Goal: Find specific page/section: Find specific page/section

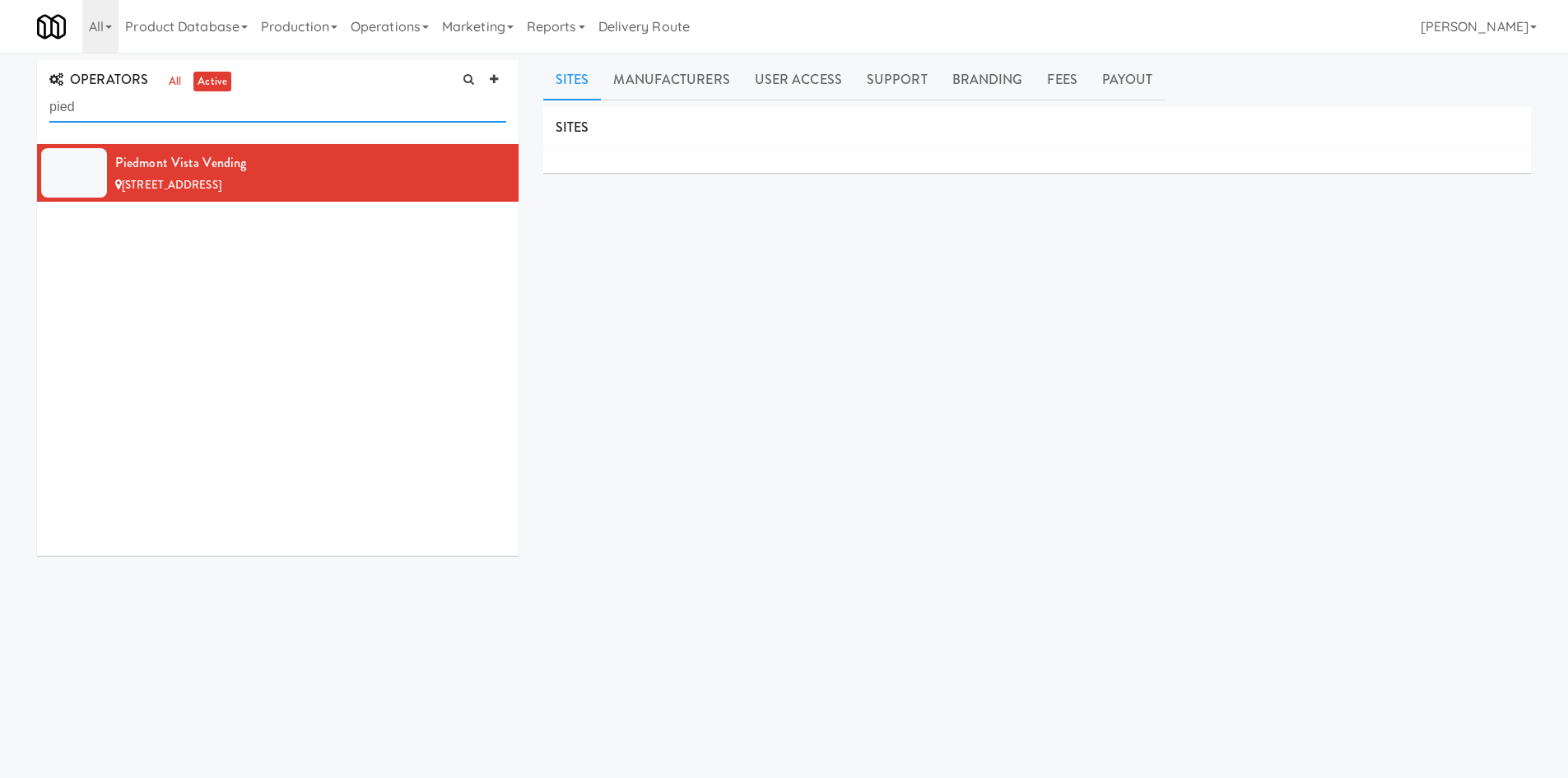
click at [150, 102] on input "pied" at bounding box center [277, 108] width 456 height 30
type input "u"
type input "queen"
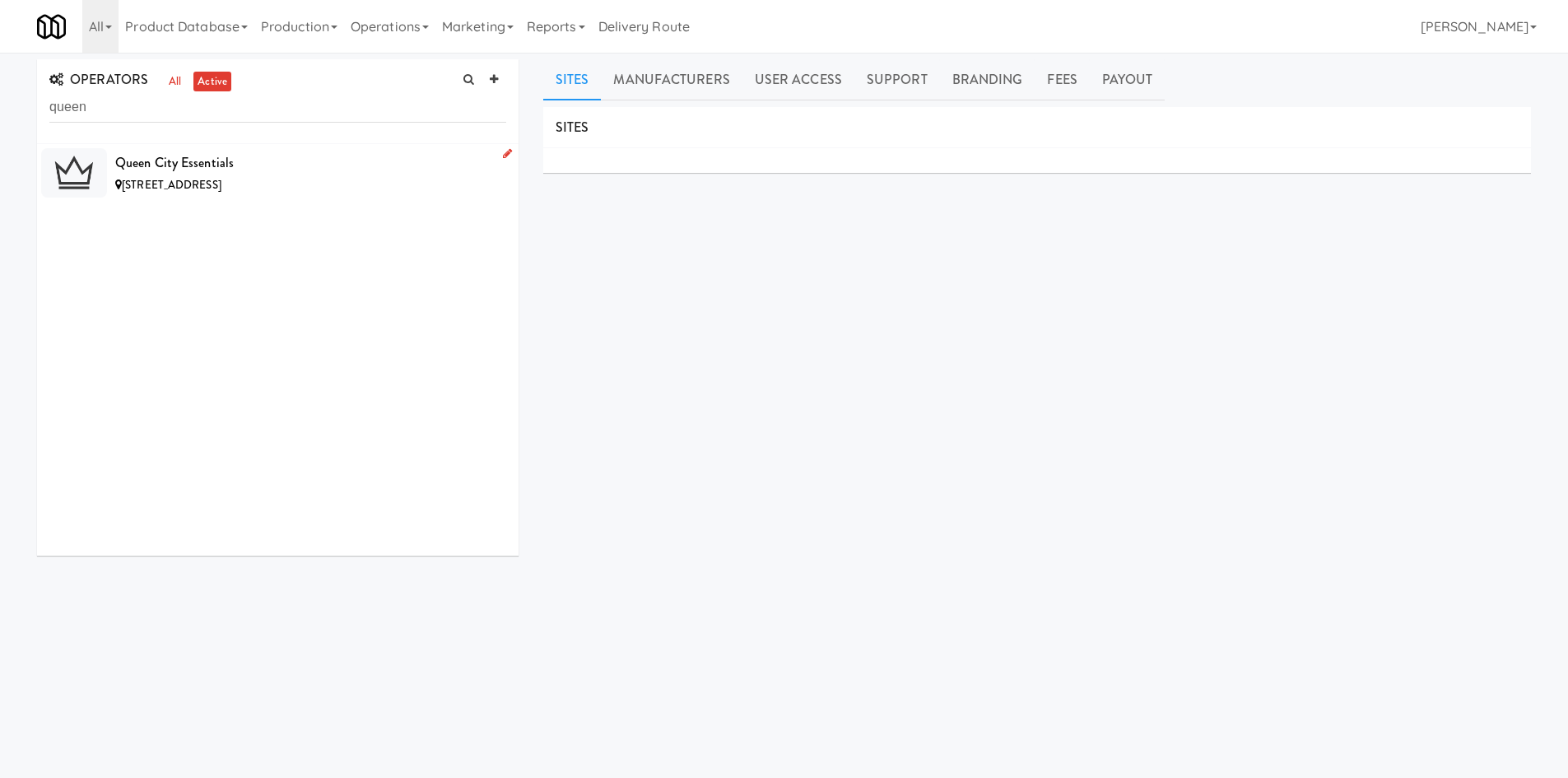
click at [256, 178] on div "[STREET_ADDRESS]" at bounding box center [311, 185] width 391 height 20
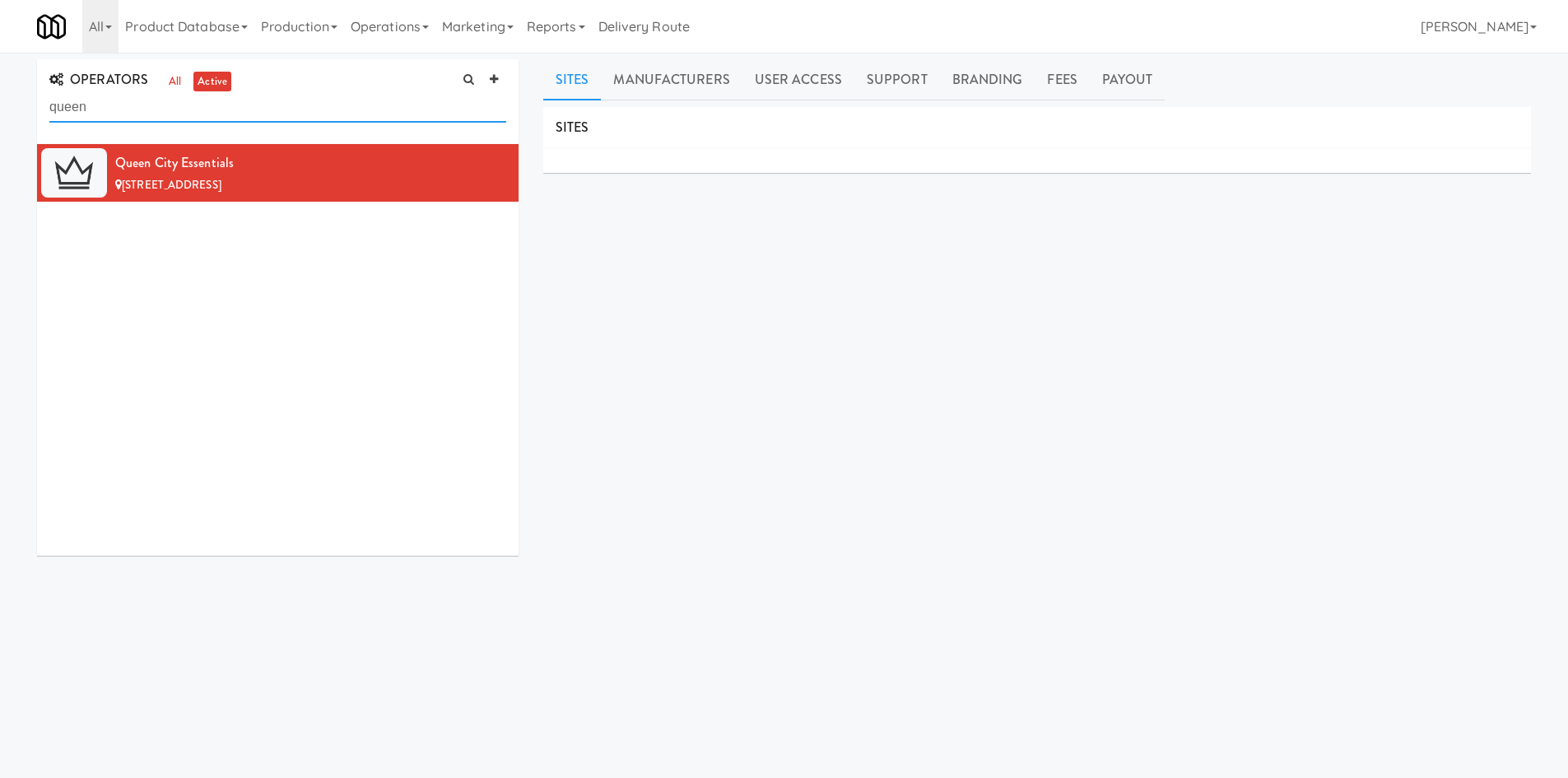
click at [127, 96] on input "queen" at bounding box center [277, 108] width 456 height 30
click at [126, 96] on input "queen" at bounding box center [277, 108] width 456 height 30
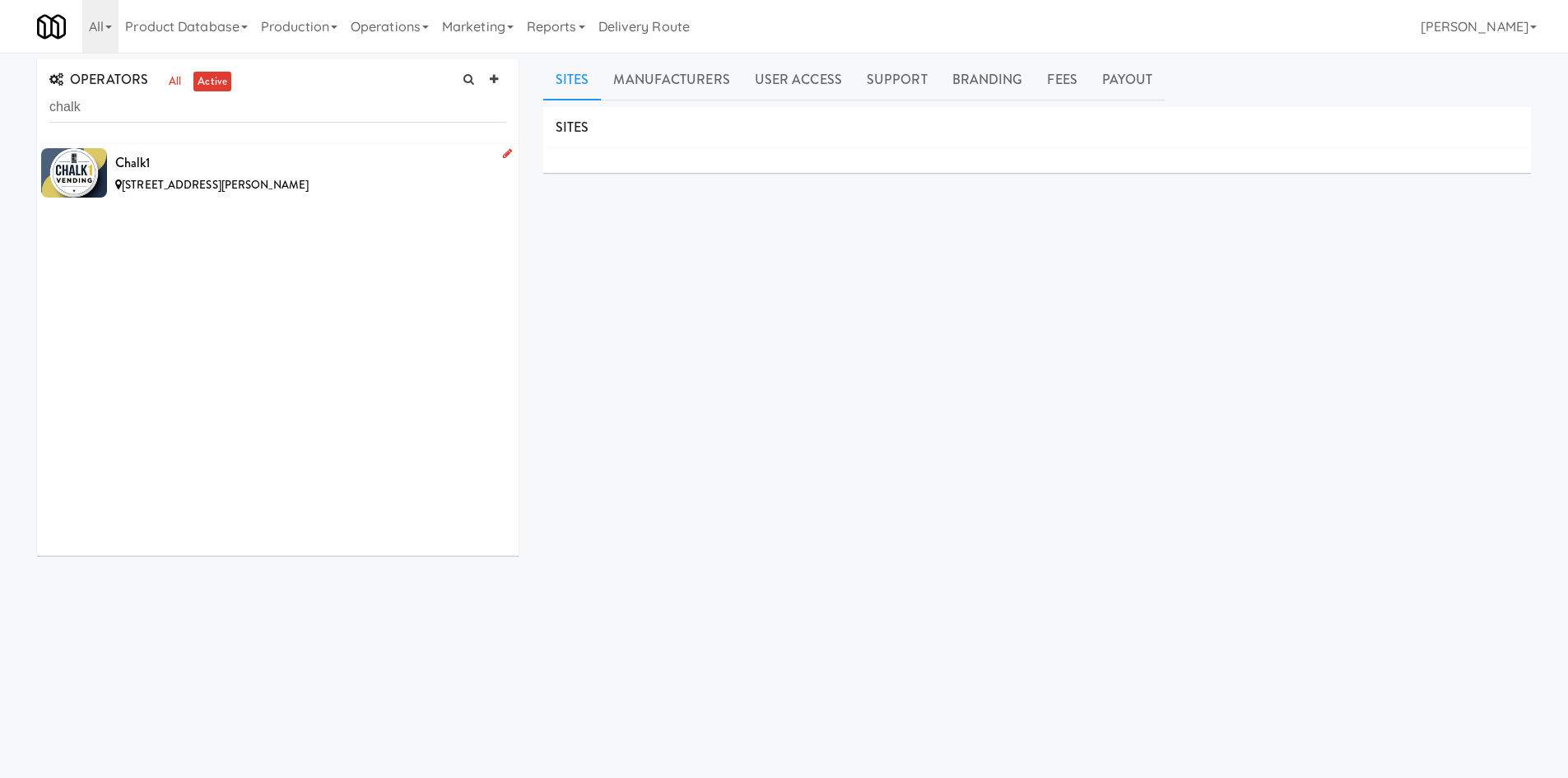
drag, startPoint x: 363, startPoint y: 181, endPoint x: 370, endPoint y: 98, distance: 83.3
click at [362, 181] on div "[STREET_ADDRESS][PERSON_NAME]" at bounding box center [311, 185] width 391 height 20
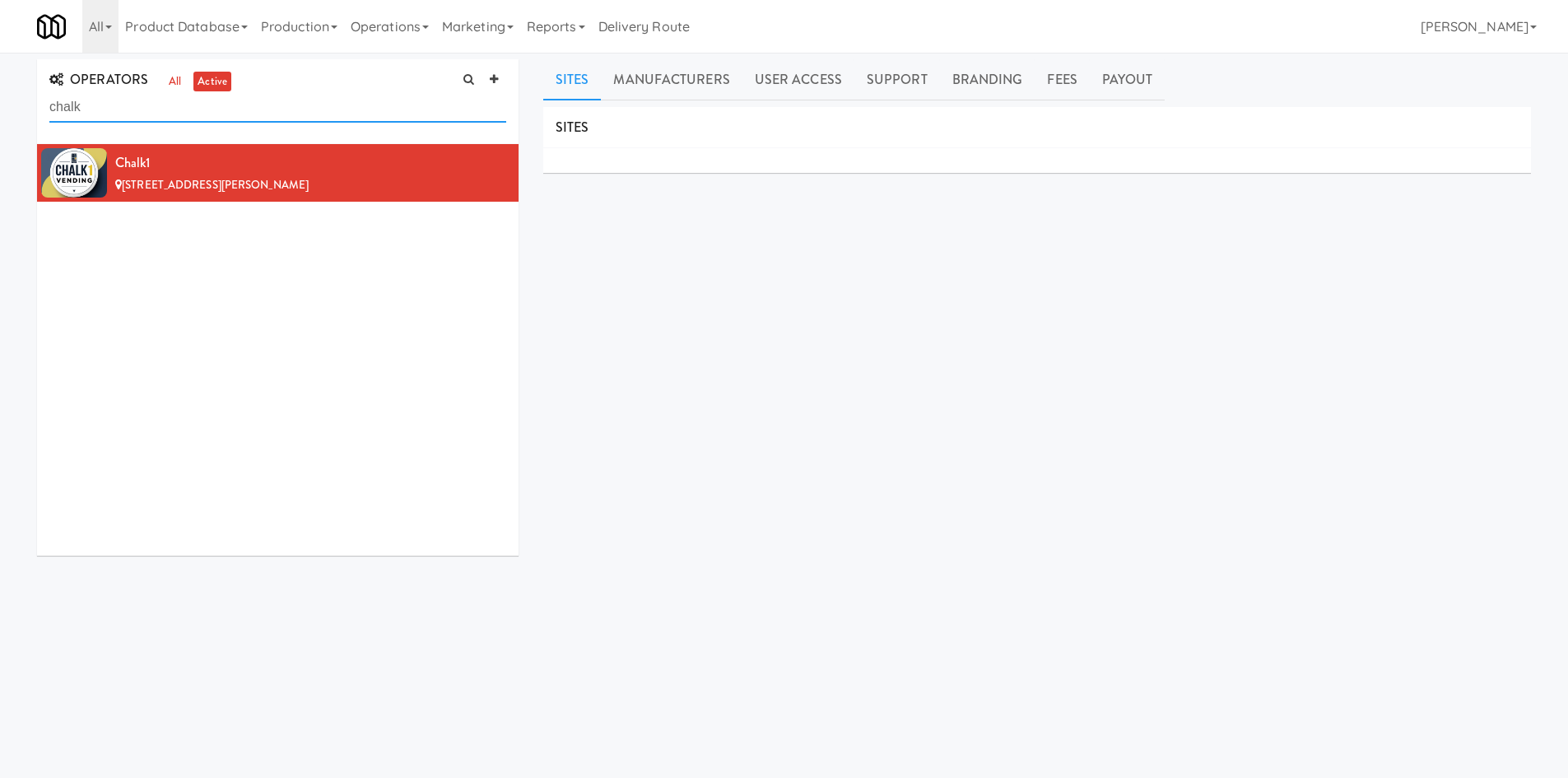
click at [372, 114] on input "chalk" at bounding box center [277, 108] width 456 height 30
click at [372, 113] on input "chalk" at bounding box center [277, 108] width 456 height 30
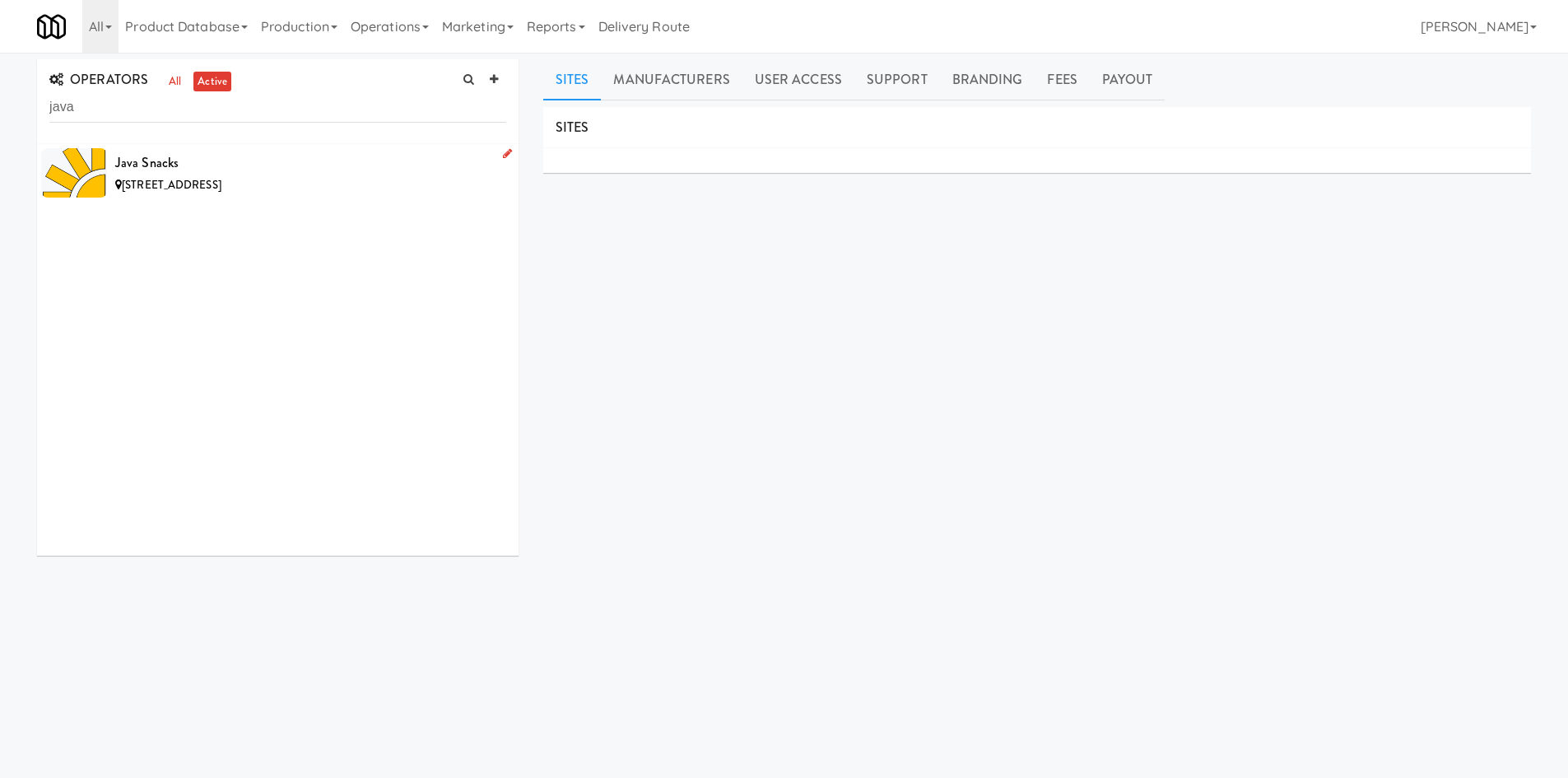
click at [380, 173] on div "Java Snacks" at bounding box center [311, 163] width 391 height 25
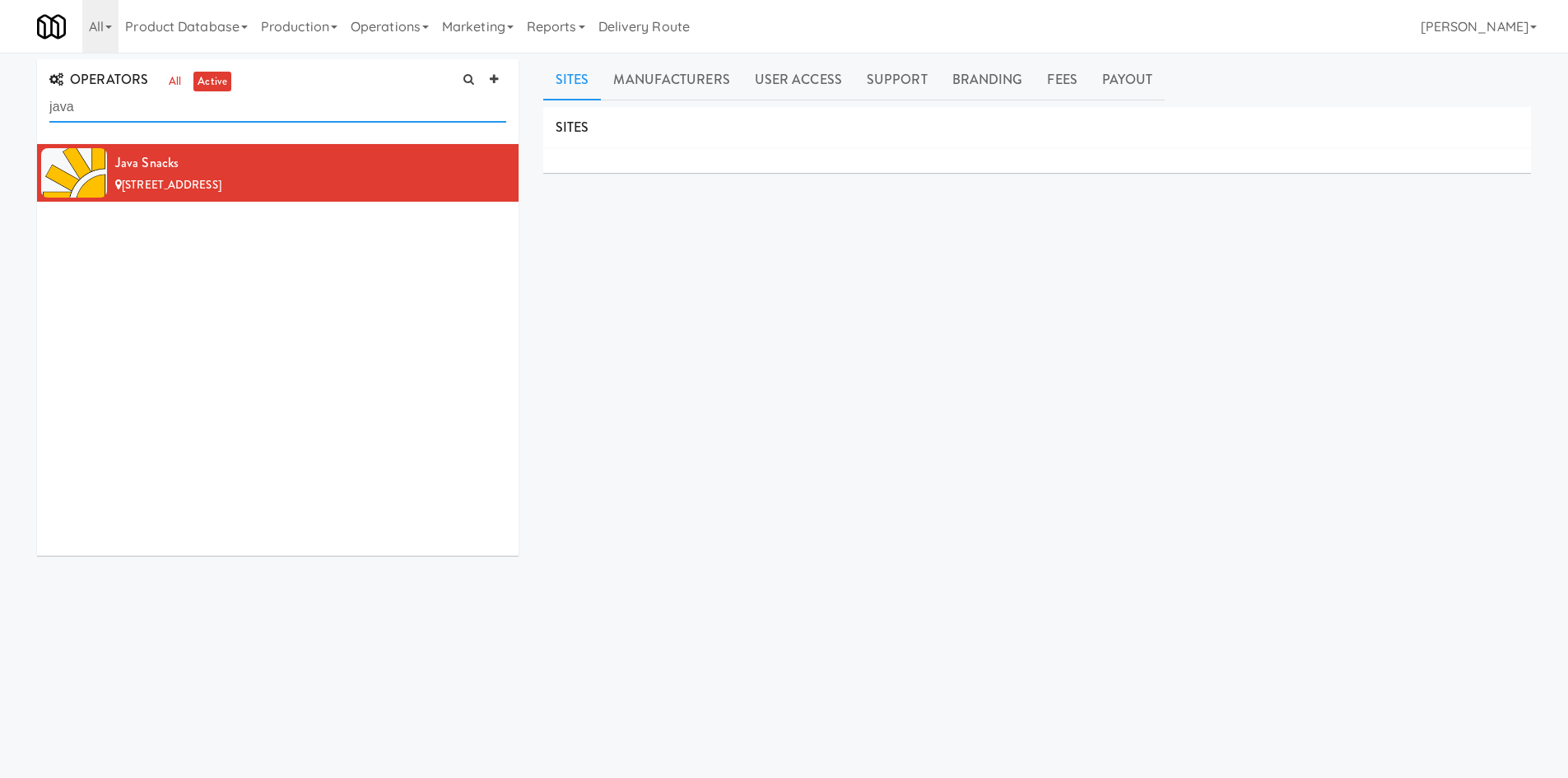
click at [141, 118] on input "java" at bounding box center [277, 108] width 456 height 30
click at [141, 117] on input "java" at bounding box center [277, 108] width 456 height 30
type input "j"
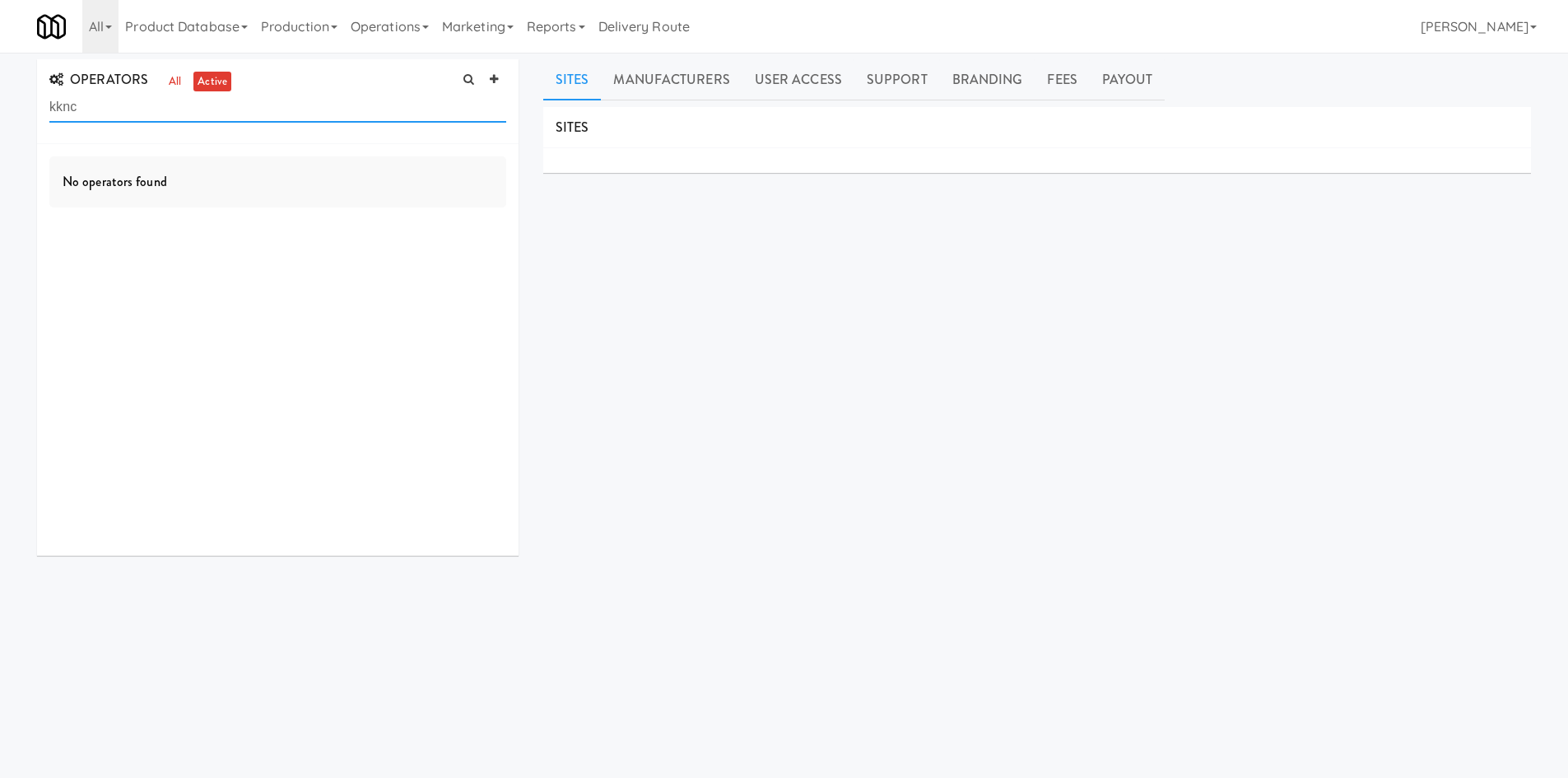
click at [141, 117] on input "kknc" at bounding box center [277, 108] width 456 height 30
type input "easy"
click at [323, 164] on div "Easy Vend" at bounding box center [311, 163] width 391 height 25
